Goal: Task Accomplishment & Management: Manage account settings

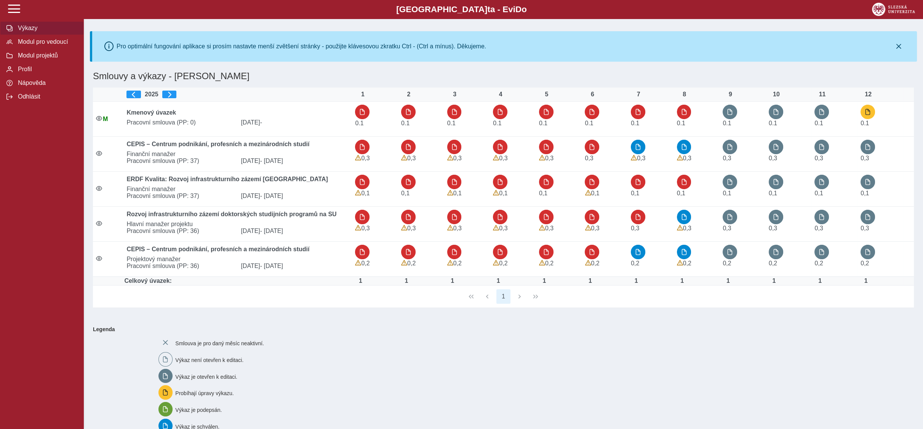
click at [31, 26] on span "Výkazy" at bounding box center [47, 28] width 62 height 7
click at [49, 43] on span "Modul pro vedoucí" at bounding box center [47, 41] width 62 height 7
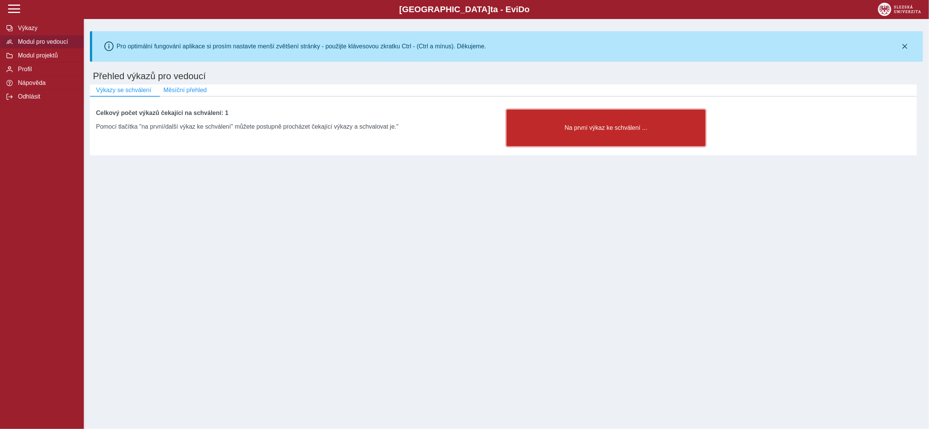
click at [594, 131] on span "Na první výkaz ke schválení ..." at bounding box center [606, 128] width 186 height 7
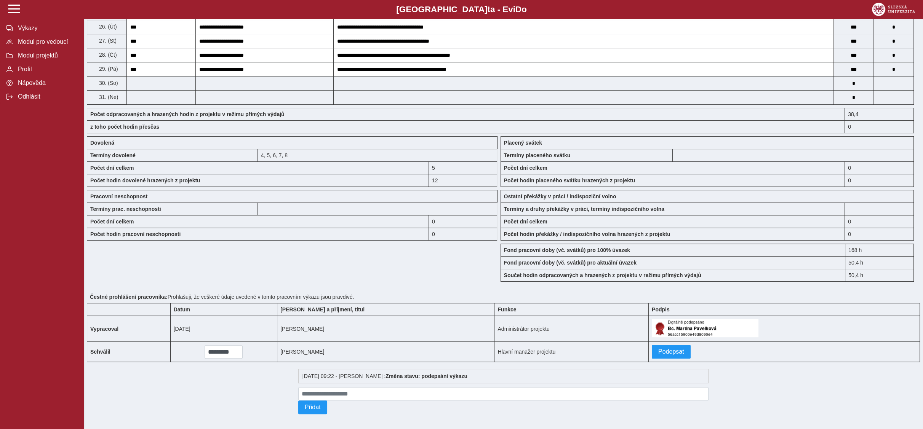
scroll to position [545, 0]
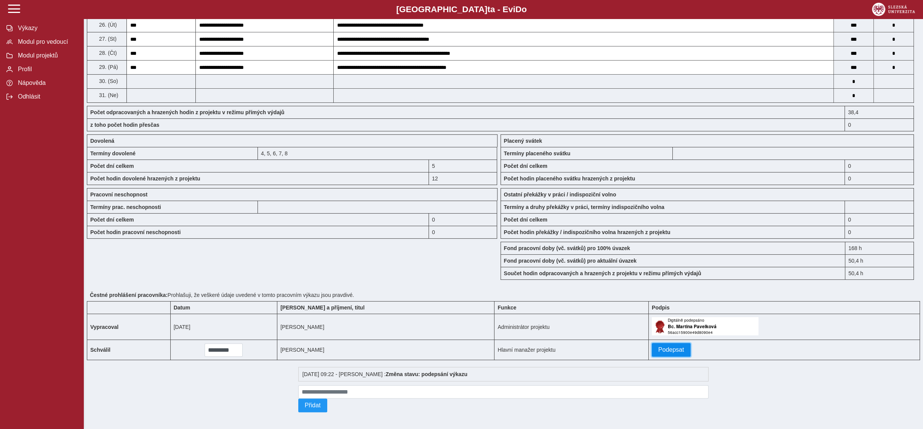
click at [658, 348] on span "Podepsat" at bounding box center [671, 350] width 26 height 7
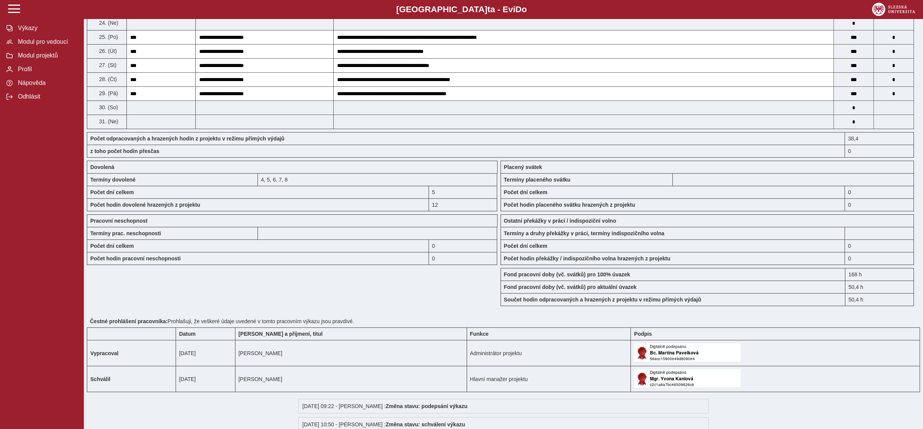
scroll to position [502, 0]
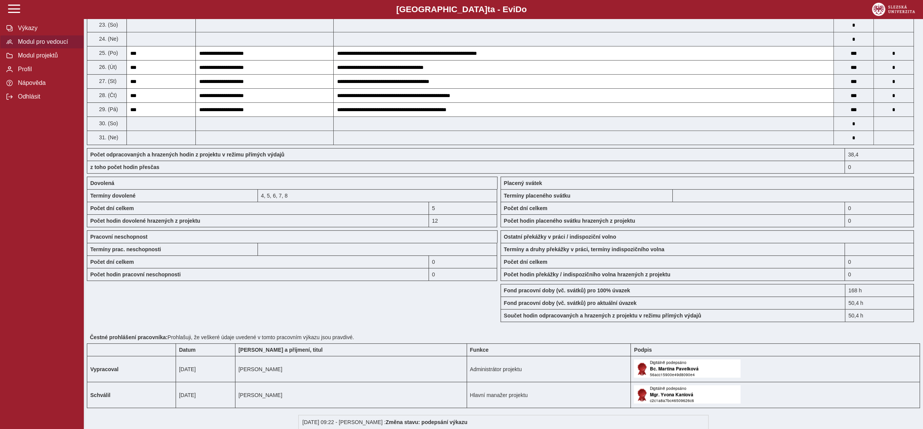
click at [24, 44] on span "Modul pro vedoucí" at bounding box center [47, 41] width 62 height 7
